Goal: Task Accomplishment & Management: Complete application form

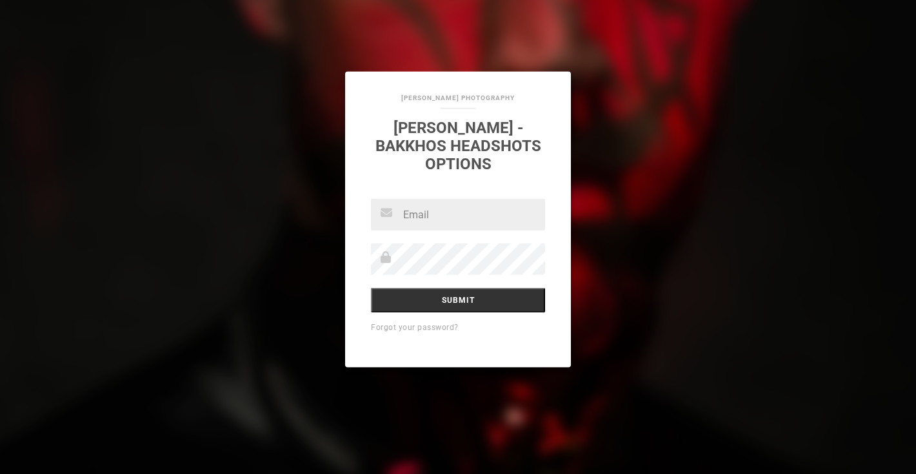
click at [437, 222] on input "text" at bounding box center [458, 214] width 174 height 32
type input "[PERSON_NAME][EMAIL_ADDRESS][DOMAIN_NAME]"
click at [371, 287] on input "Submit" at bounding box center [458, 299] width 174 height 25
type input "[PERSON_NAME][EMAIL_ADDRESS][DOMAIN_NAME]"
click at [371, 287] on input "Submit" at bounding box center [458, 299] width 174 height 25
